Goal: Information Seeking & Learning: Check status

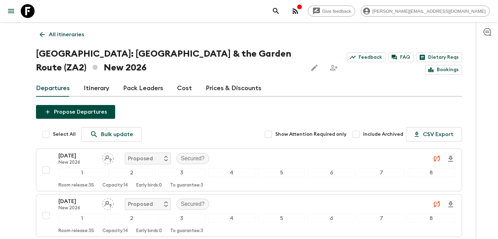
click at [80, 33] on p "All itineraries" at bounding box center [66, 34] width 35 height 8
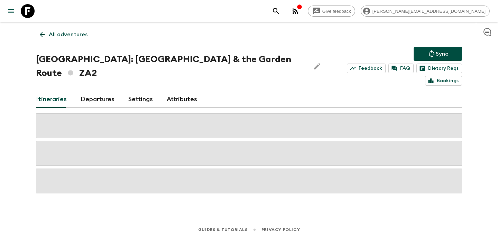
click at [80, 33] on p "All adventures" at bounding box center [68, 34] width 39 height 8
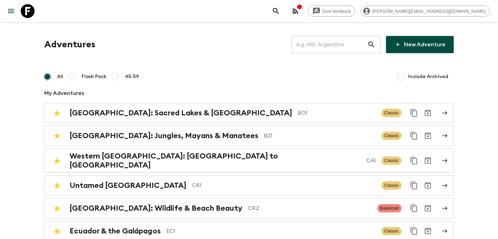
click at [339, 46] on input "text" at bounding box center [329, 44] width 76 height 19
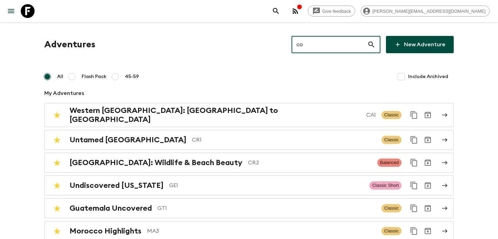
type input "co2"
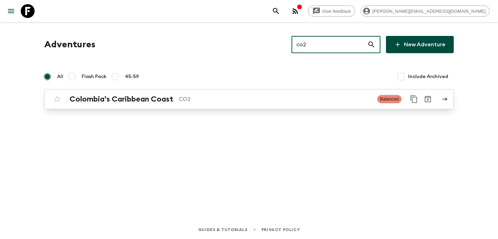
click at [228, 95] on p "CO2" at bounding box center [275, 99] width 193 height 8
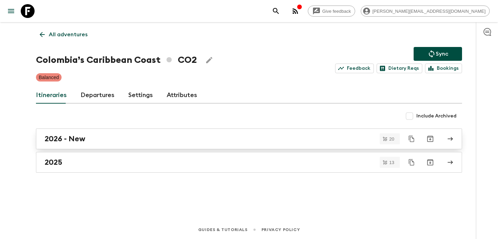
click at [191, 144] on link "2026 - New" at bounding box center [249, 139] width 426 height 21
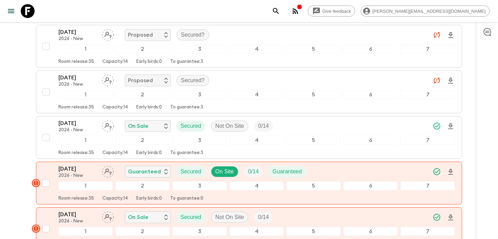
scroll to position [526, 0]
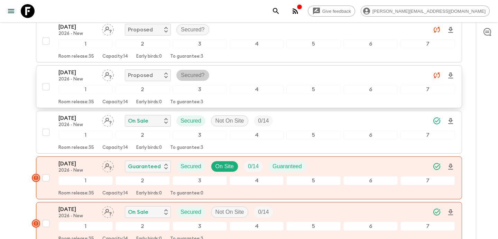
click at [184, 74] on p "Secured?" at bounding box center [193, 75] width 24 height 8
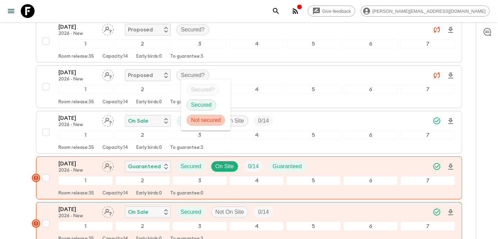
click at [210, 119] on p "Not secured" at bounding box center [206, 120] width 30 height 8
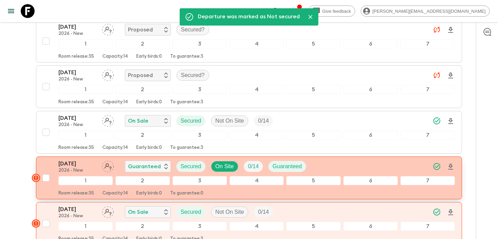
click at [328, 164] on div "[DATE] 2026 - New Guaranteed Secured On Site 0 / 14 Guaranteed" at bounding box center [256, 167] width 396 height 14
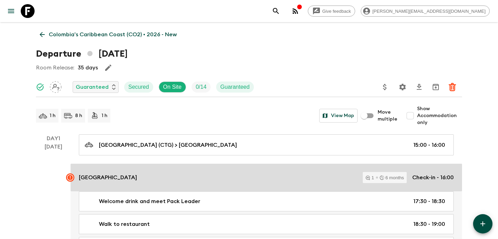
click at [231, 169] on link "[GEOGRAPHIC_DATA] 1 6 months Check-in - 16:00" at bounding box center [266, 178] width 391 height 28
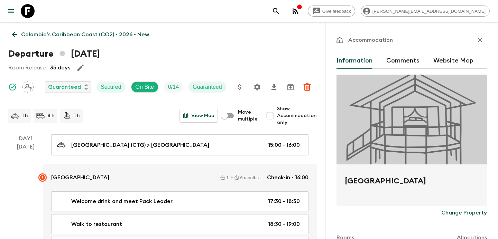
click at [406, 59] on button "Comments" at bounding box center [402, 61] width 33 height 17
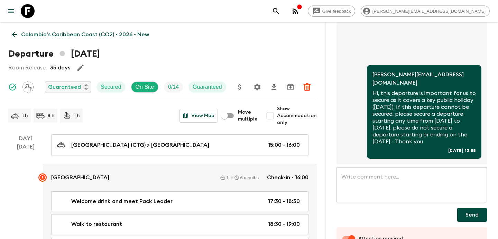
scroll to position [89, 0]
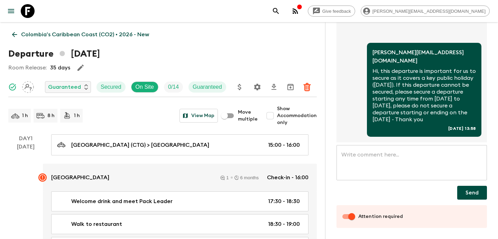
click at [343, 215] on input "Attention required" at bounding box center [351, 216] width 39 height 13
checkbox input "false"
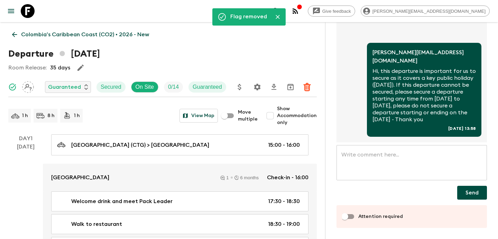
click at [71, 36] on p "Colombia’s Caribbean Coast (CO2) • 2026 - New" at bounding box center [85, 34] width 128 height 8
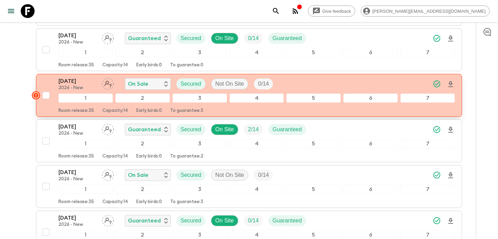
scroll to position [649, 0]
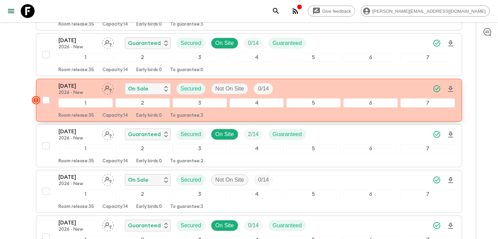
click at [301, 86] on div "[DATE] 2026 - New On Sale Secured Not On Site 0 / 14" at bounding box center [256, 89] width 396 height 14
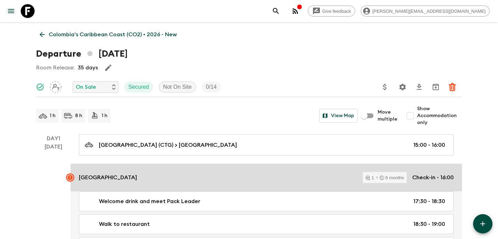
click at [217, 176] on div "[GEOGRAPHIC_DATA] 1 6 months Check-in - 16:00" at bounding box center [266, 177] width 375 height 11
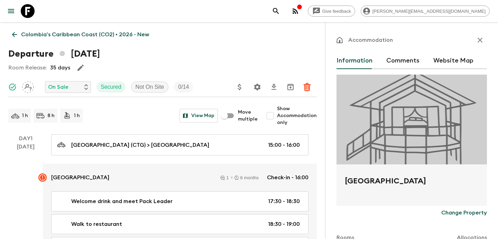
click at [391, 55] on button "Comments" at bounding box center [402, 61] width 33 height 17
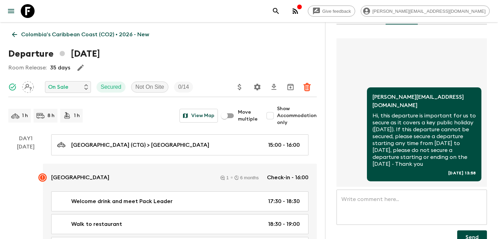
scroll to position [89, 0]
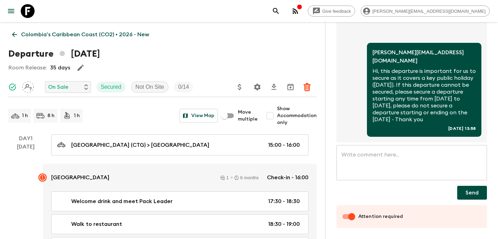
click at [346, 217] on input "Attention required" at bounding box center [351, 216] width 39 height 13
checkbox input "false"
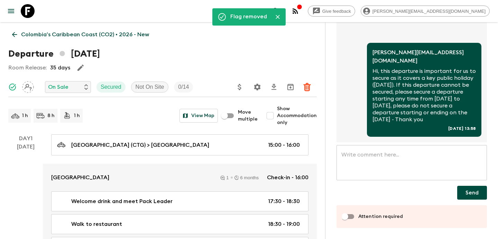
scroll to position [0, 0]
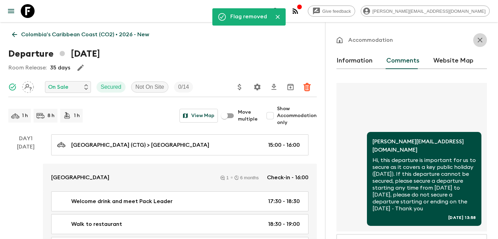
click at [480, 38] on icon "button" at bounding box center [480, 40] width 8 height 8
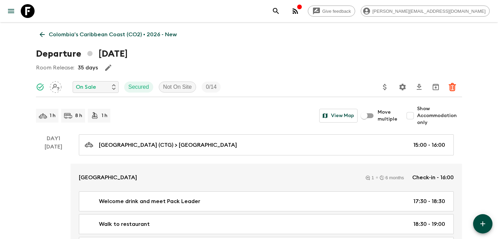
click at [109, 33] on p "Colombia’s Caribbean Coast (CO2) • 2026 - New" at bounding box center [113, 34] width 128 height 8
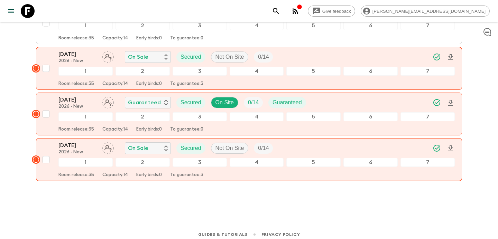
scroll to position [856, 0]
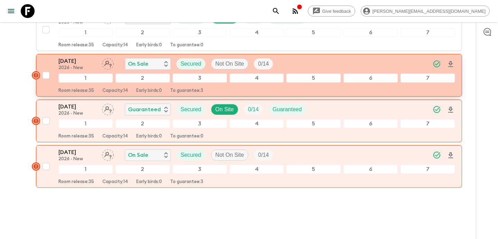
click at [297, 64] on div "[DATE] 2026 - New On Sale Secured Not On Site 0 / 14" at bounding box center [256, 64] width 396 height 14
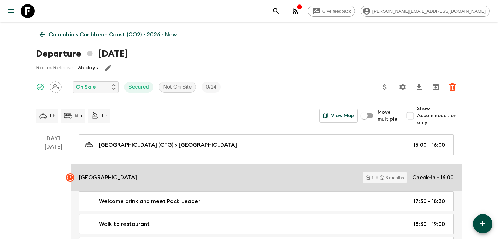
click at [217, 168] on link "[GEOGRAPHIC_DATA] 1 6 months Check-in - 16:00" at bounding box center [266, 178] width 391 height 28
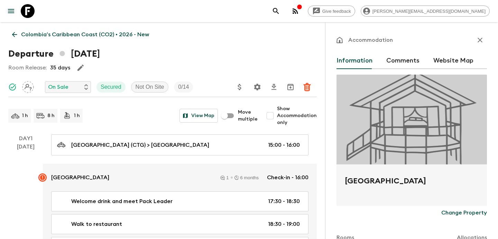
click at [397, 64] on button "Comments" at bounding box center [402, 61] width 33 height 17
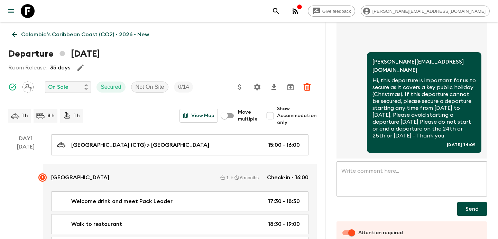
scroll to position [89, 0]
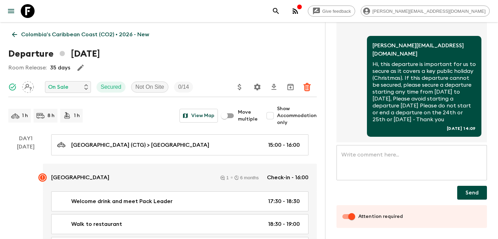
click at [343, 216] on input "Attention required" at bounding box center [351, 216] width 39 height 13
checkbox input "false"
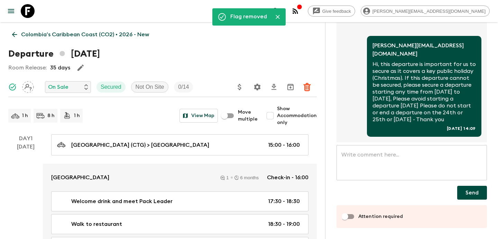
scroll to position [0, 0]
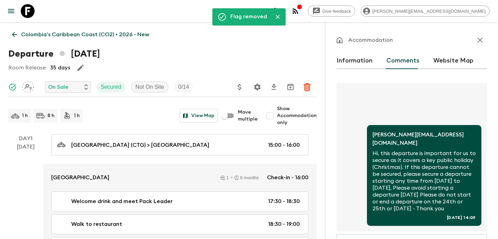
click at [476, 40] on icon "button" at bounding box center [480, 40] width 8 height 8
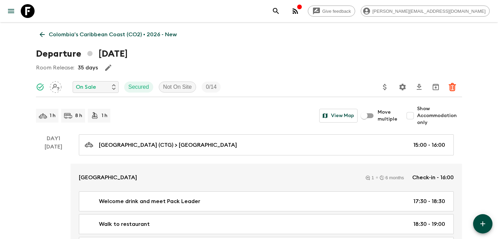
click at [116, 32] on p "Colombia’s Caribbean Coast (CO2) • 2026 - New" at bounding box center [113, 34] width 128 height 8
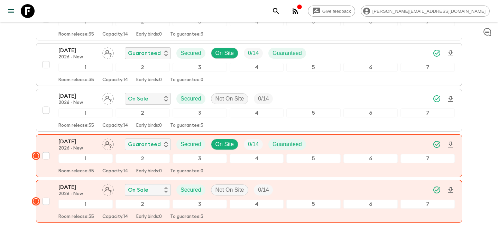
scroll to position [868, 0]
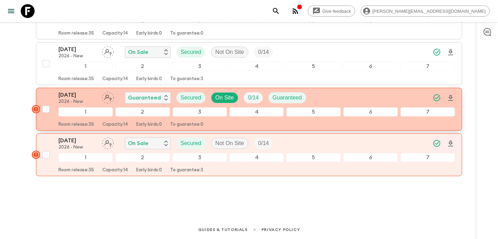
click at [320, 100] on div "[DATE] 2026 - New Guaranteed Secured On Site 0 / 14 Guaranteed" at bounding box center [256, 98] width 396 height 14
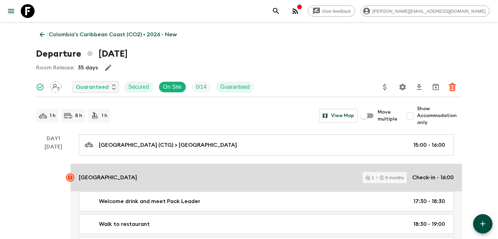
click at [194, 171] on link "[GEOGRAPHIC_DATA] 1 6 months Check-in - 16:00" at bounding box center [266, 178] width 391 height 28
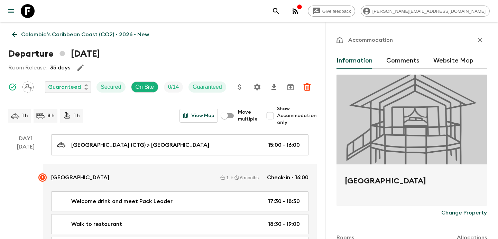
click at [404, 60] on button "Comments" at bounding box center [402, 61] width 33 height 17
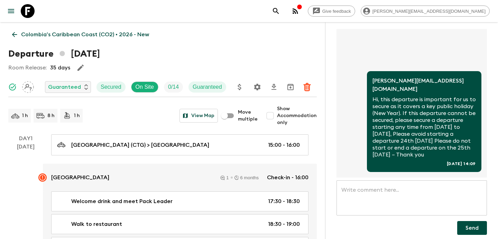
scroll to position [89, 0]
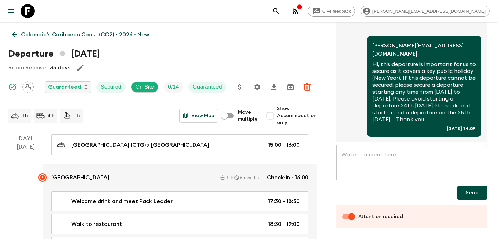
click at [339, 216] on div "Attention required" at bounding box center [411, 216] width 150 height 23
click at [345, 217] on input "Attention required" at bounding box center [351, 216] width 39 height 13
checkbox input "false"
click at [95, 40] on link "Colombia’s Caribbean Coast (CO2) • 2026 - New" at bounding box center [80, 35] width 144 height 14
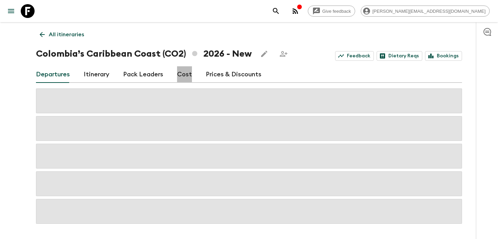
click at [186, 74] on link "Cost" at bounding box center [184, 74] width 15 height 17
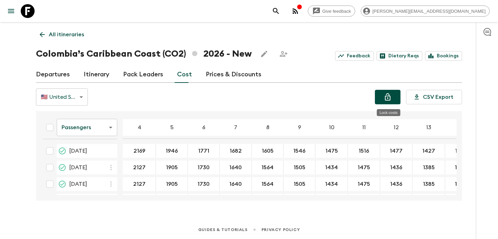
click at [390, 95] on icon "Lock costs" at bounding box center [387, 97] width 8 height 8
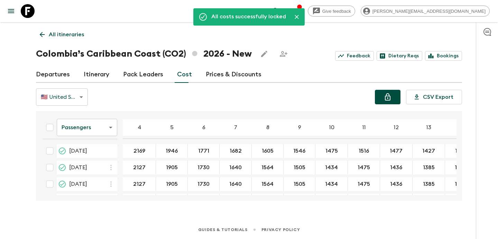
click at [65, 72] on link "Departures" at bounding box center [53, 74] width 34 height 17
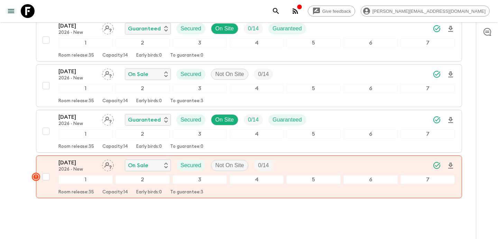
scroll to position [868, 0]
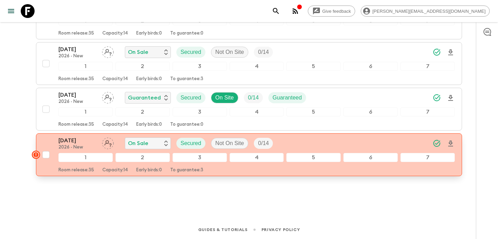
click at [292, 141] on div "[DATE] 2026 - New On Sale Secured Not On Site 0 / 14" at bounding box center [256, 144] width 396 height 14
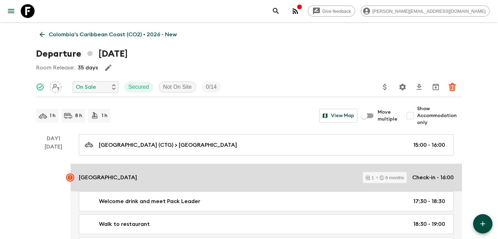
click at [209, 168] on link "[GEOGRAPHIC_DATA] 1 6 months Check-in - 16:00" at bounding box center [266, 178] width 391 height 28
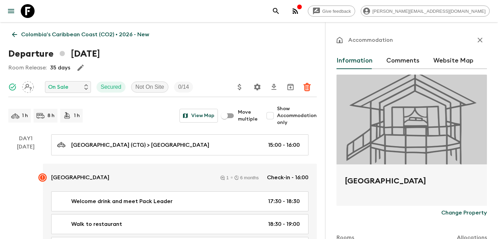
click at [401, 64] on button "Comments" at bounding box center [402, 61] width 33 height 17
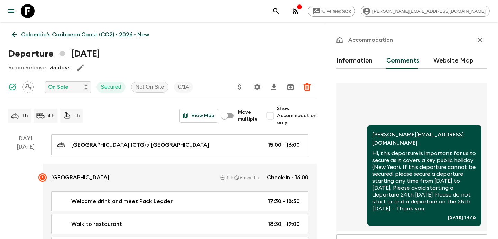
scroll to position [89, 0]
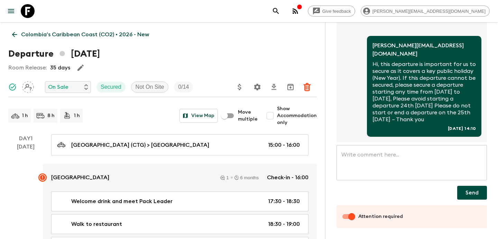
click at [344, 217] on input "Attention required" at bounding box center [351, 216] width 39 height 13
checkbox input "false"
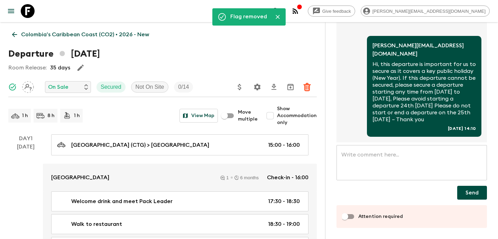
click at [84, 41] on link "Colombia’s Caribbean Coast (CO2) • 2026 - New" at bounding box center [80, 35] width 144 height 14
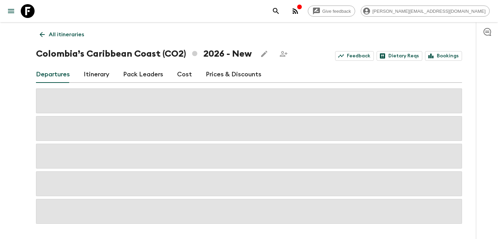
click at [84, 41] on link "All itineraries" at bounding box center [62, 35] width 52 height 14
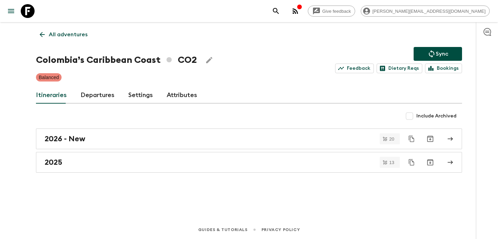
click at [86, 33] on p "All adventures" at bounding box center [68, 34] width 39 height 8
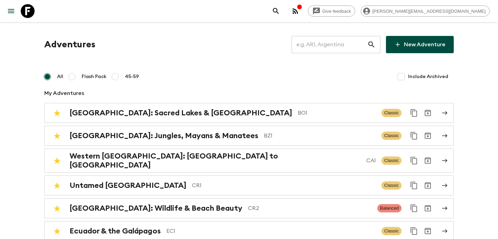
click at [335, 41] on input "text" at bounding box center [329, 44] width 76 height 19
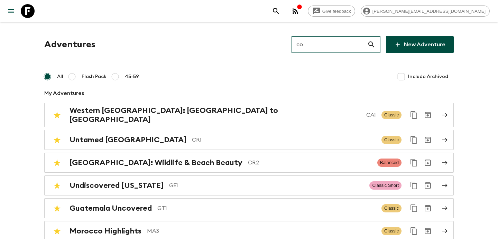
type input "cob"
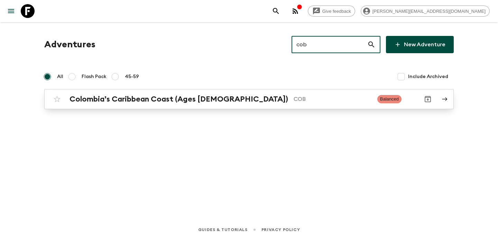
click at [293, 101] on p "COB" at bounding box center [332, 99] width 78 height 8
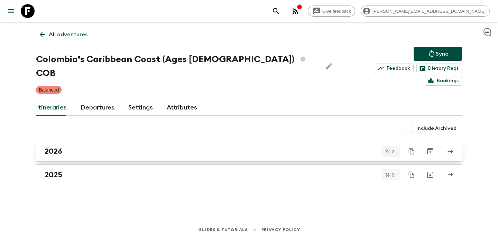
click at [190, 147] on div "2026" at bounding box center [242, 151] width 395 height 9
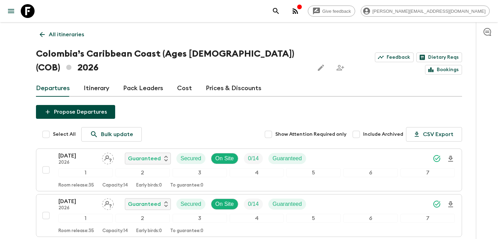
click at [182, 80] on link "Cost" at bounding box center [184, 88] width 15 height 17
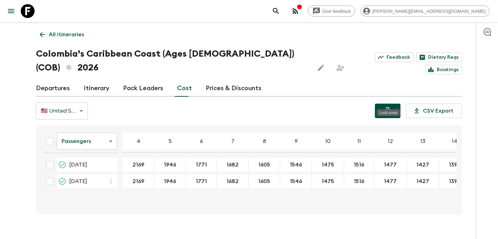
click at [385, 107] on icon "Lock costs" at bounding box center [387, 111] width 8 height 8
click at [78, 32] on p "All itineraries" at bounding box center [66, 34] width 35 height 8
